Goal: Browse casually

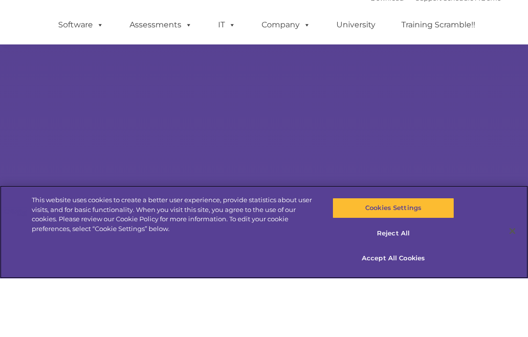
scroll to position [59, 0]
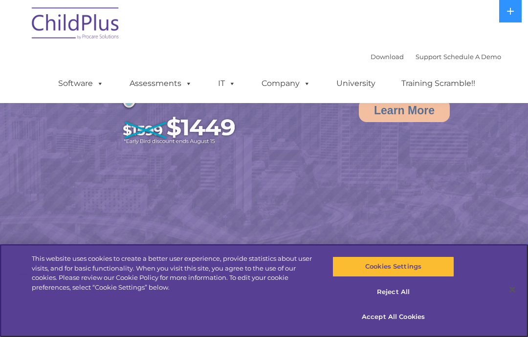
select select "MEDIUM"
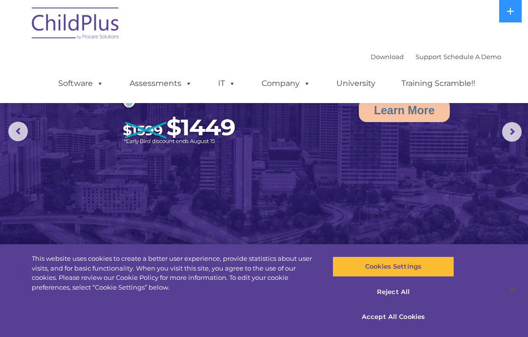
click at [510, 11] on icon at bounding box center [510, 11] width 7 height 7
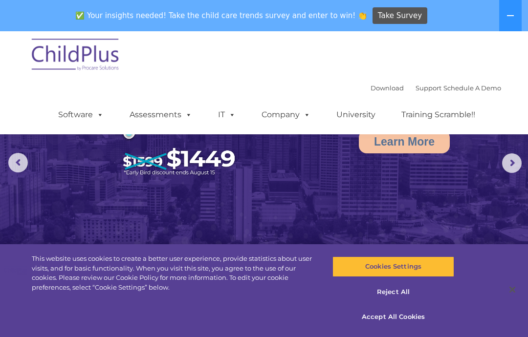
click at [405, 292] on button "Reject All" at bounding box center [393, 292] width 121 height 21
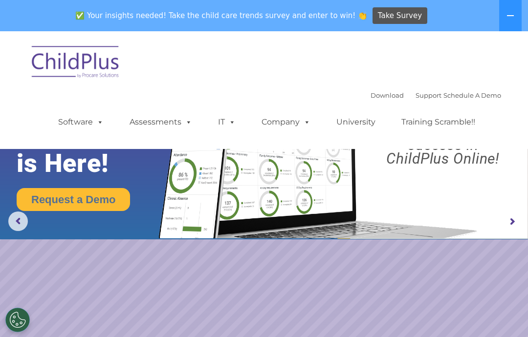
scroll to position [0, 0]
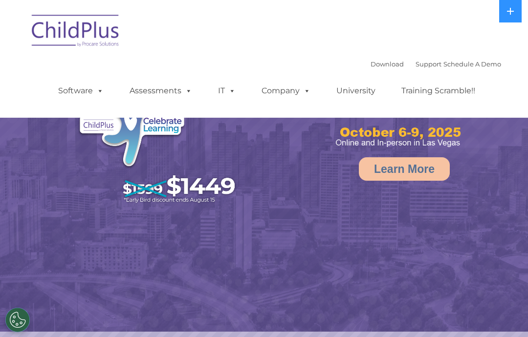
select select "MEDIUM"
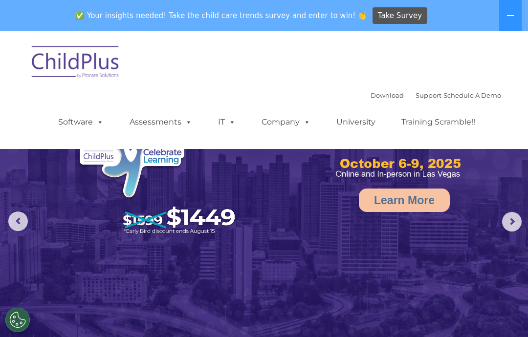
click at [166, 120] on link "Assessments" at bounding box center [161, 122] width 82 height 20
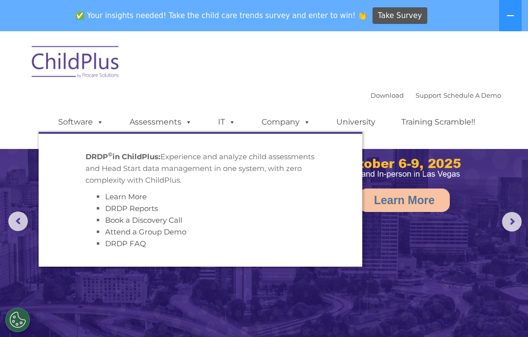
click at [79, 116] on link "Software" at bounding box center [80, 122] width 65 height 20
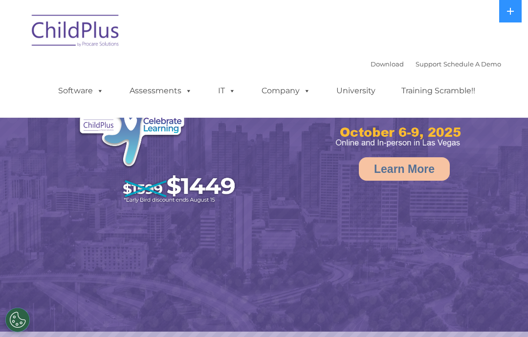
select select "MEDIUM"
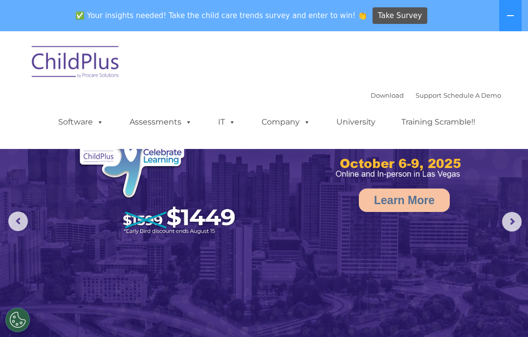
click at [511, 16] on icon at bounding box center [510, 15] width 7 height 1
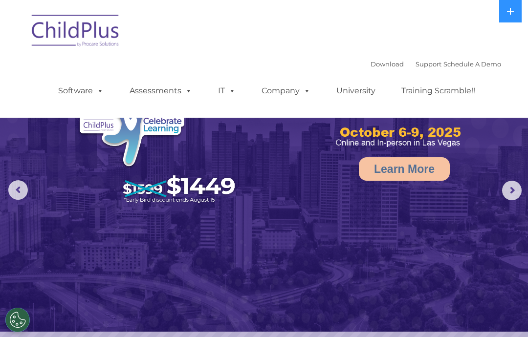
click at [512, 14] on icon at bounding box center [511, 11] width 8 height 8
